Goal: Find specific page/section: Find specific page/section

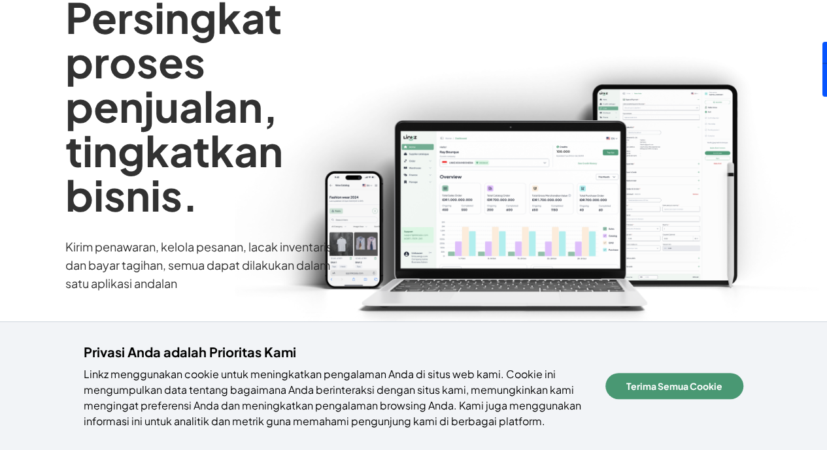
scroll to position [136, 0]
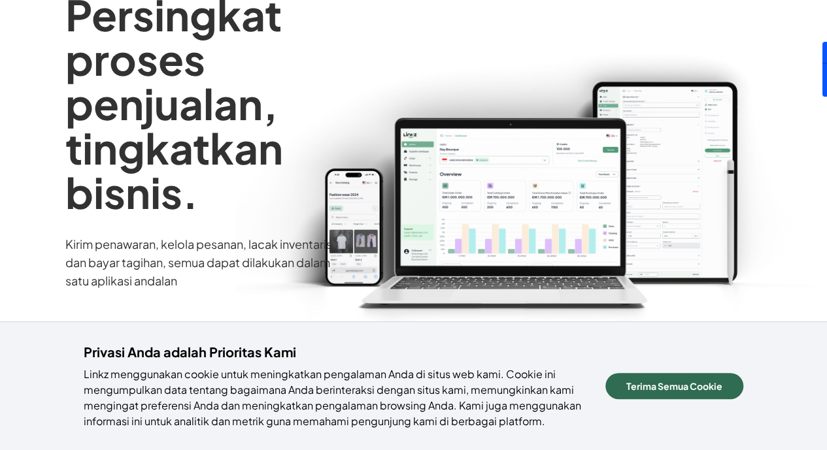
click at [688, 382] on button "Terima Semua Cookie" at bounding box center [674, 386] width 138 height 26
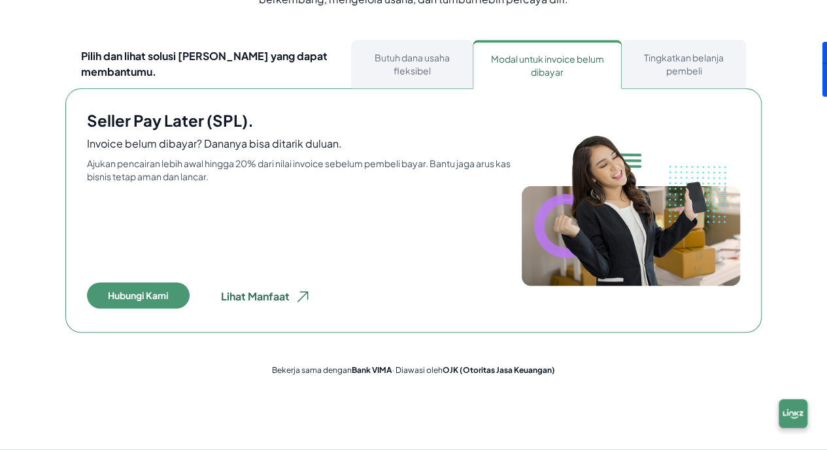
scroll to position [729, 0]
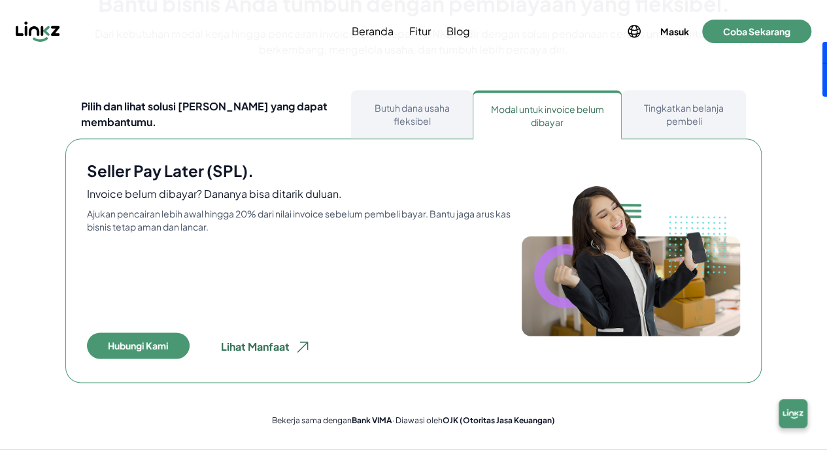
click at [401, 122] on button "Butuh dana usaha fleksibel" at bounding box center [412, 114] width 122 height 48
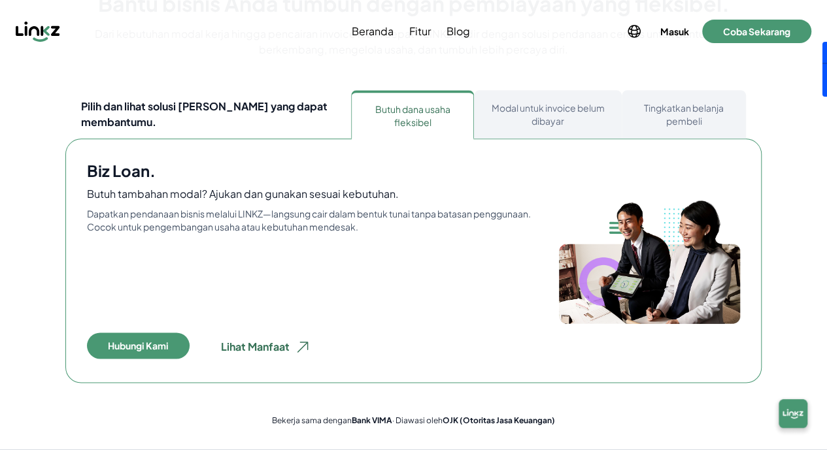
click at [705, 117] on button "Tingkatkan belanja pembeli" at bounding box center [684, 114] width 124 height 48
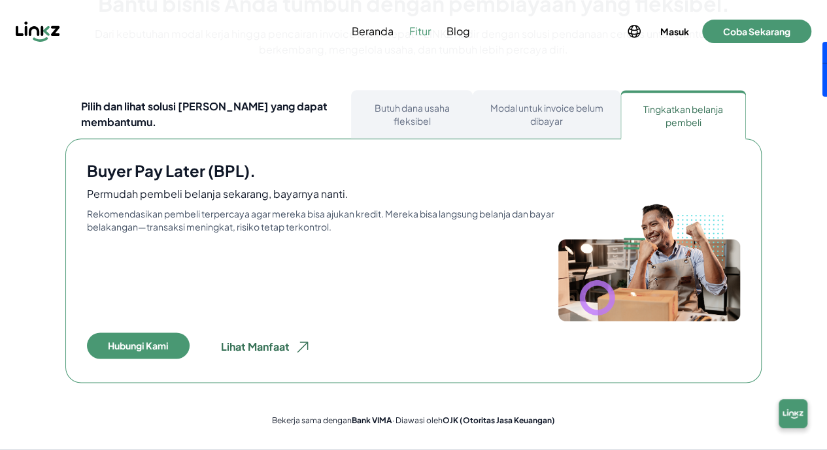
click at [423, 34] on span "Fitur" at bounding box center [420, 32] width 22 height 16
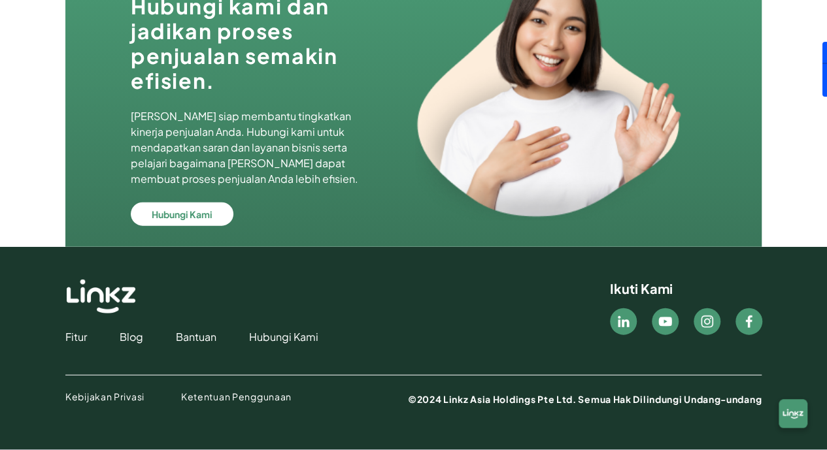
scroll to position [3840, 0]
click at [211, 210] on button "Hubungi Kami" at bounding box center [182, 214] width 103 height 24
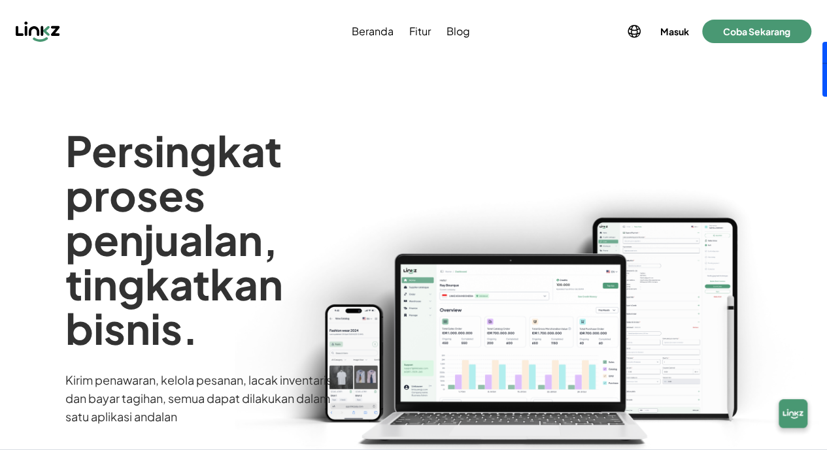
scroll to position [3, 0]
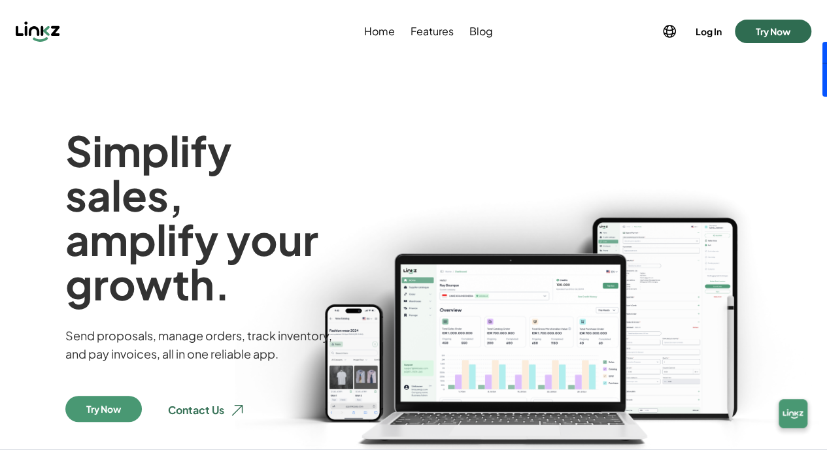
click at [773, 29] on button "Try Now" at bounding box center [773, 32] width 76 height 24
